Goal: Task Accomplishment & Management: Use online tool/utility

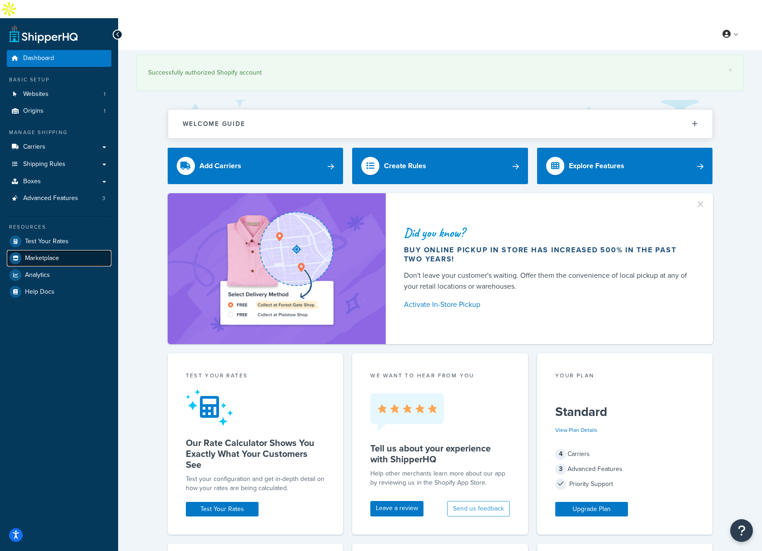
click at [35, 254] on span "Marketplace" at bounding box center [42, 258] width 34 height 8
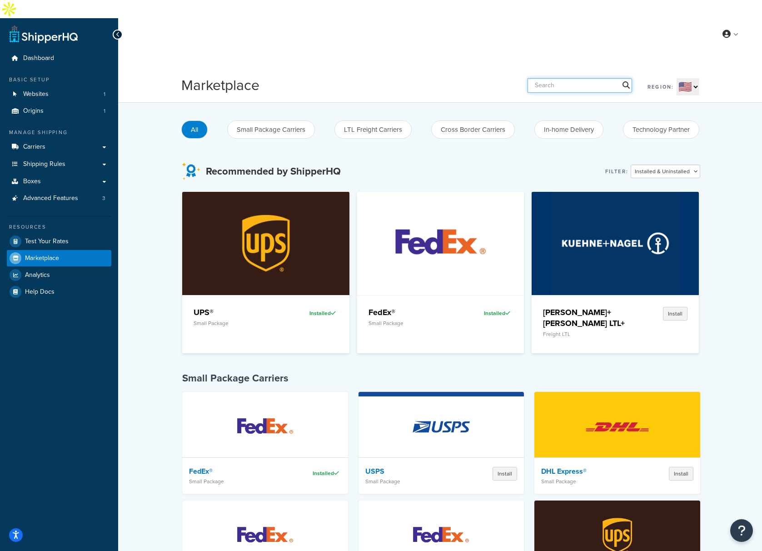
click at [589, 78] on input "text" at bounding box center [580, 85] width 105 height 15
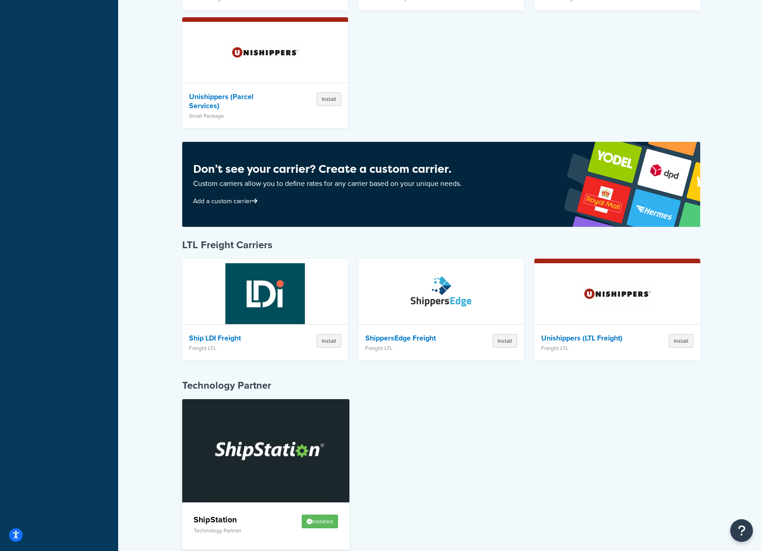
scroll to position [309, 0]
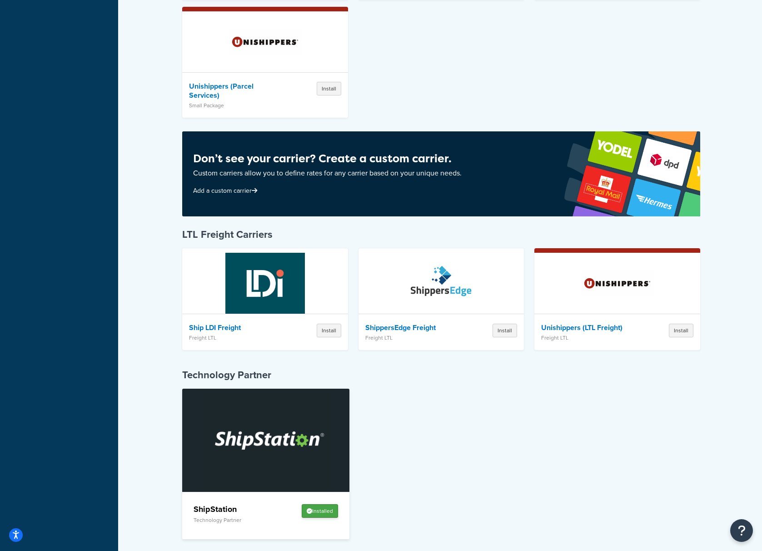
type input "ship"
drag, startPoint x: 316, startPoint y: 490, endPoint x: 391, endPoint y: 527, distance: 83.3
click at [319, 504] on button "Installed" at bounding box center [320, 511] width 36 height 14
click at [244, 458] on img at bounding box center [266, 440] width 129 height 103
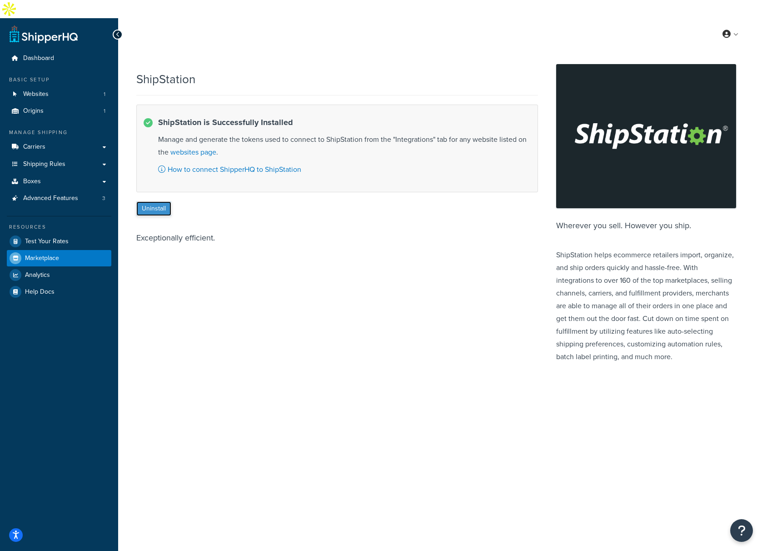
click at [145, 201] on button "Uninstall" at bounding box center [153, 208] width 35 height 15
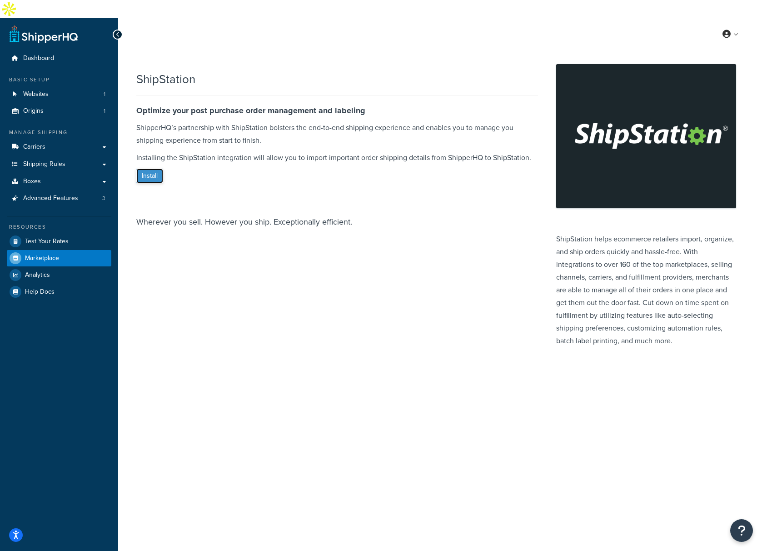
click at [156, 169] on button "Install" at bounding box center [149, 176] width 27 height 15
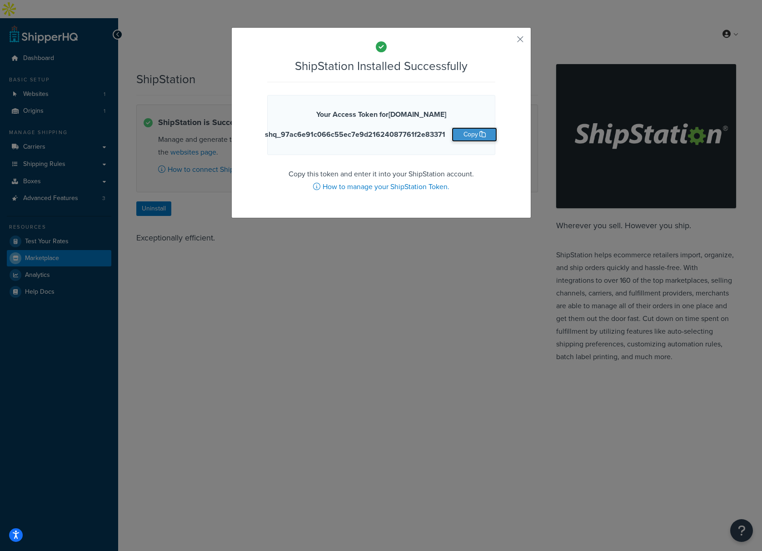
click at [479, 133] on icon "button" at bounding box center [482, 134] width 6 height 6
click at [508, 41] on button "button" at bounding box center [507, 42] width 2 height 2
